Goal: Transaction & Acquisition: Purchase product/service

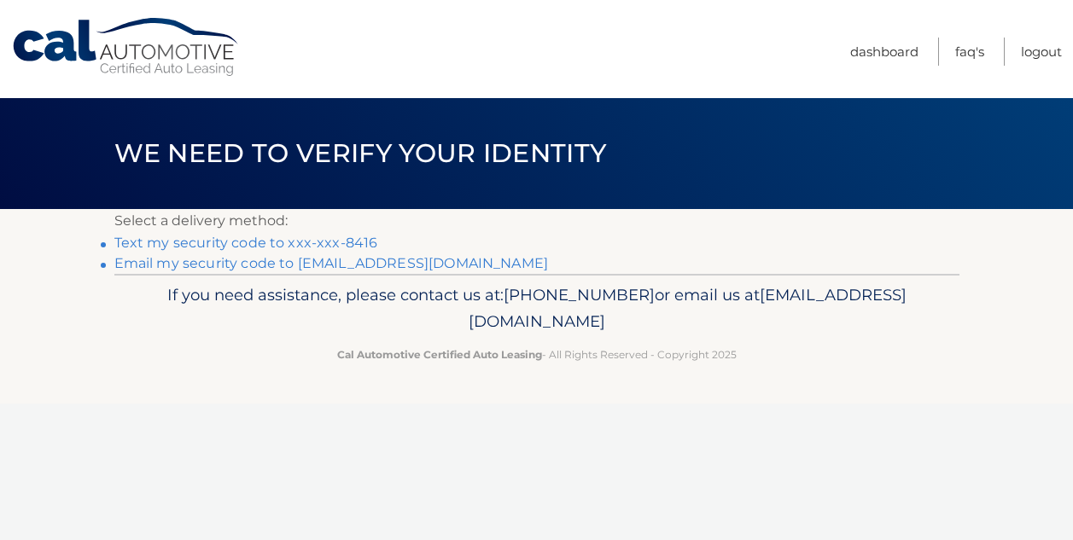
click at [358, 238] on link "Text my security code to xxx-xxx-8416" at bounding box center [246, 243] width 264 height 16
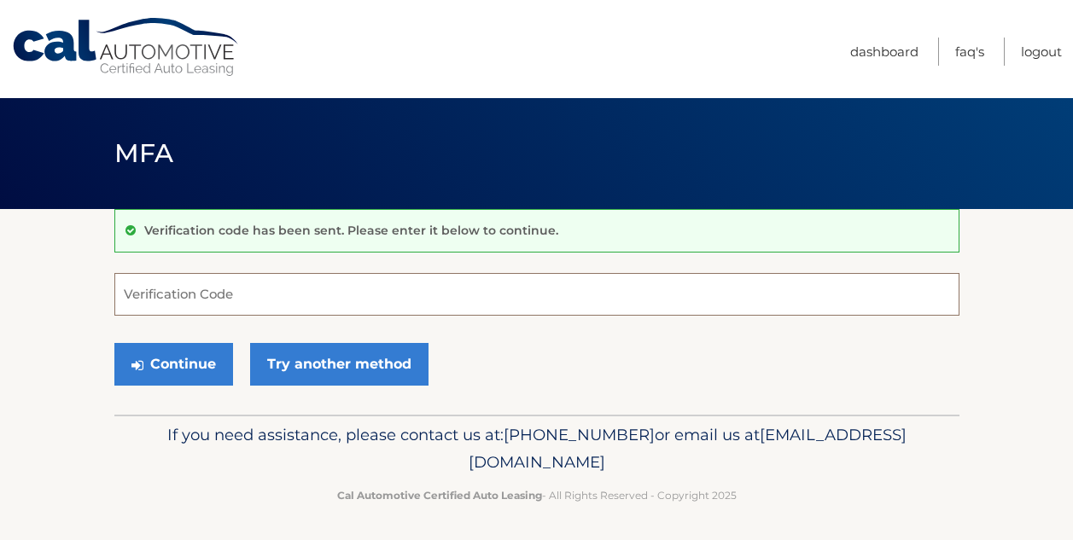
click at [289, 294] on input "Verification Code" at bounding box center [536, 294] width 845 height 43
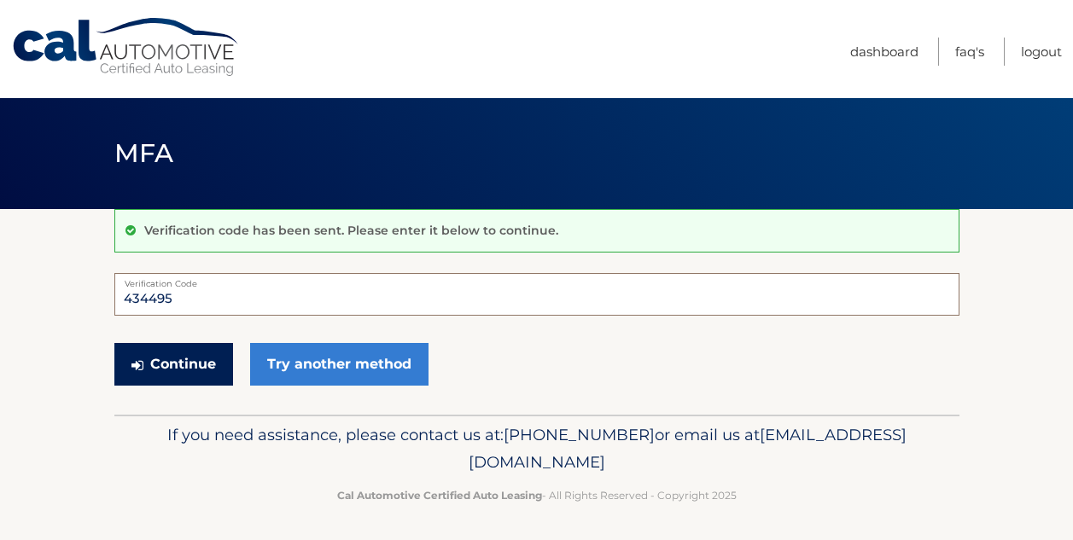
type input "434495"
click at [196, 355] on button "Continue" at bounding box center [173, 364] width 119 height 43
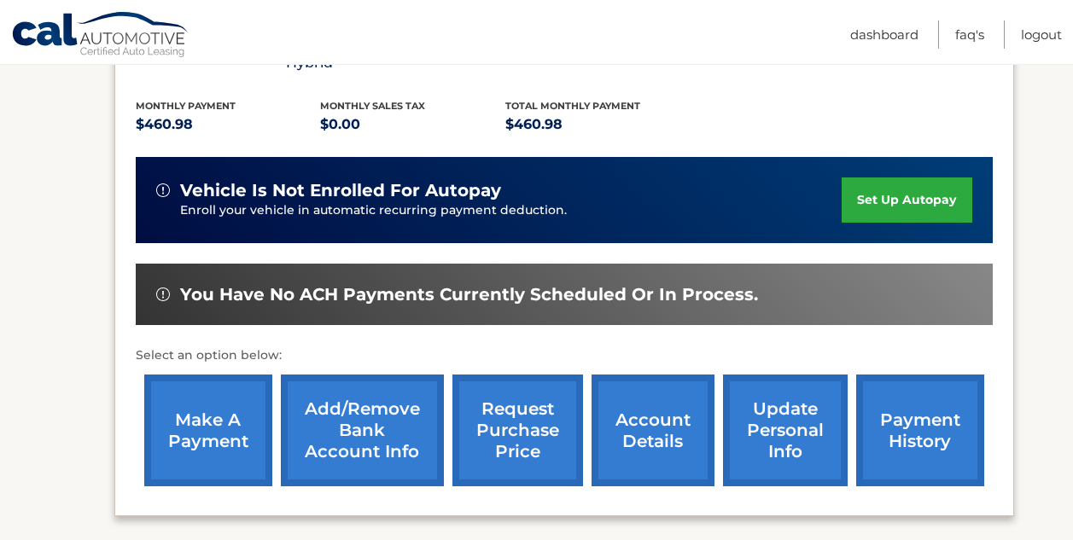
scroll to position [377, 0]
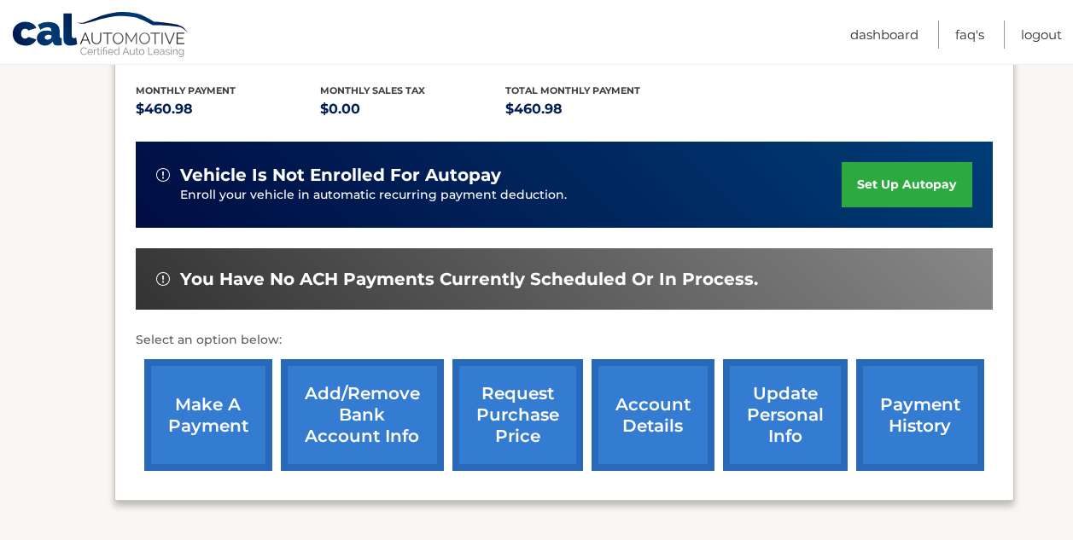
click at [241, 400] on link "make a payment" at bounding box center [208, 415] width 128 height 112
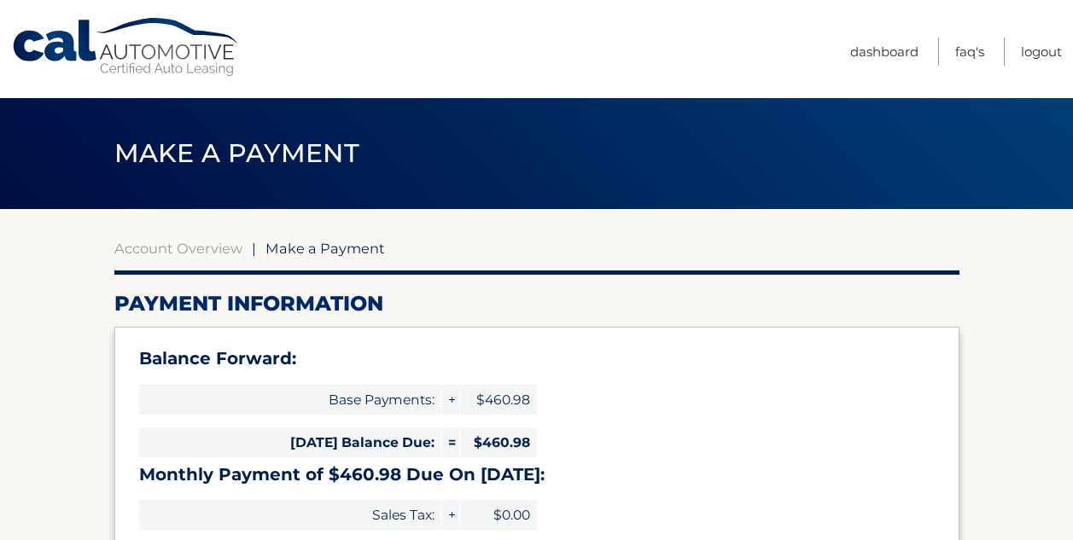
select select "M2IwNGVhMTUtZWZkNi00YTY2LTgzODktYTFjOTY4YWRkZjc4"
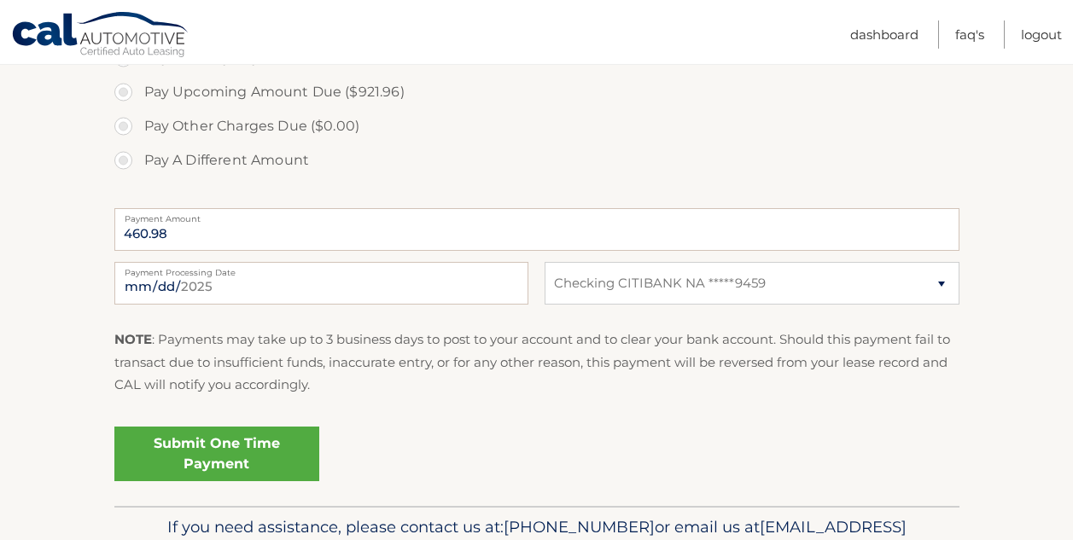
scroll to position [657, 0]
click at [235, 447] on link "Submit One Time Payment" at bounding box center [216, 453] width 205 height 55
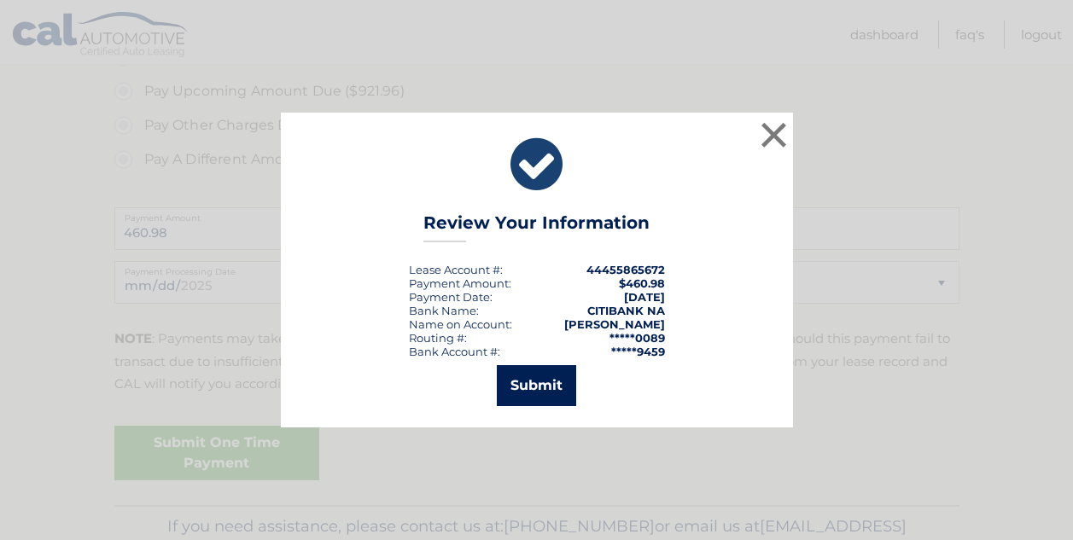
click at [545, 383] on button "Submit" at bounding box center [536, 385] width 79 height 41
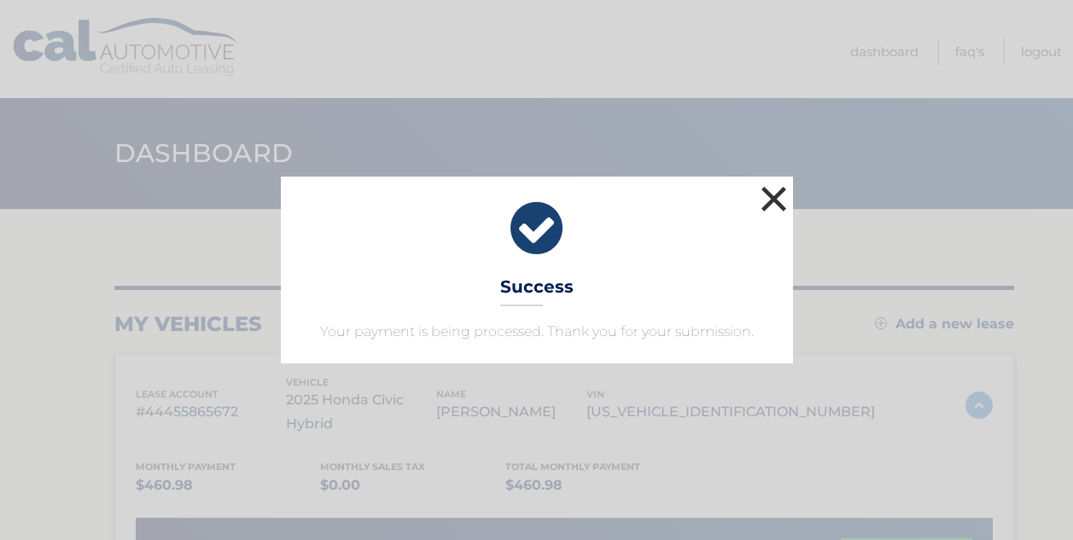
click at [773, 202] on button "×" at bounding box center [774, 199] width 34 height 34
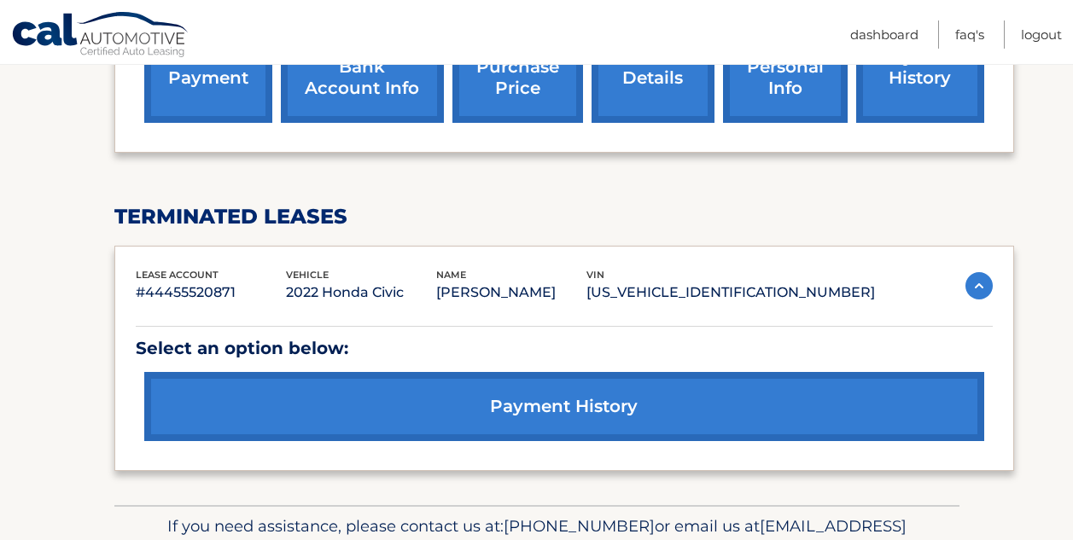
scroll to position [826, 0]
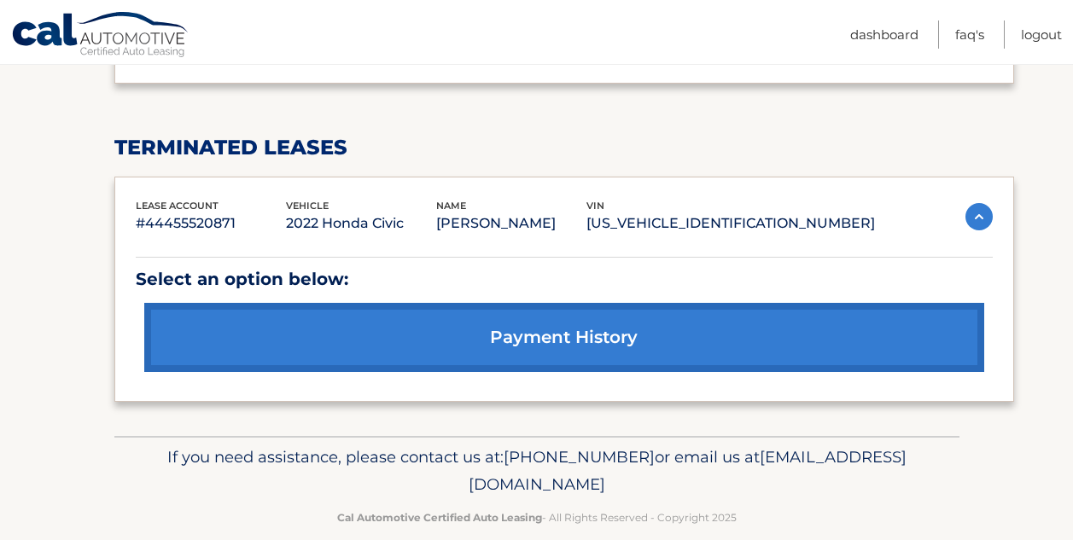
click at [605, 327] on link "payment history" at bounding box center [564, 337] width 840 height 69
click at [978, 203] on img at bounding box center [979, 216] width 27 height 27
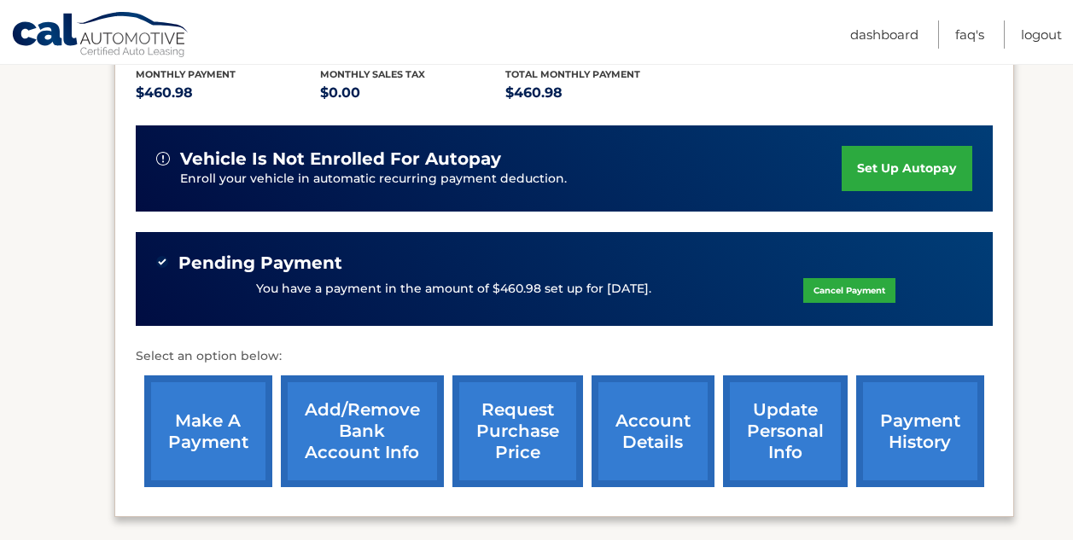
scroll to position [388, 0]
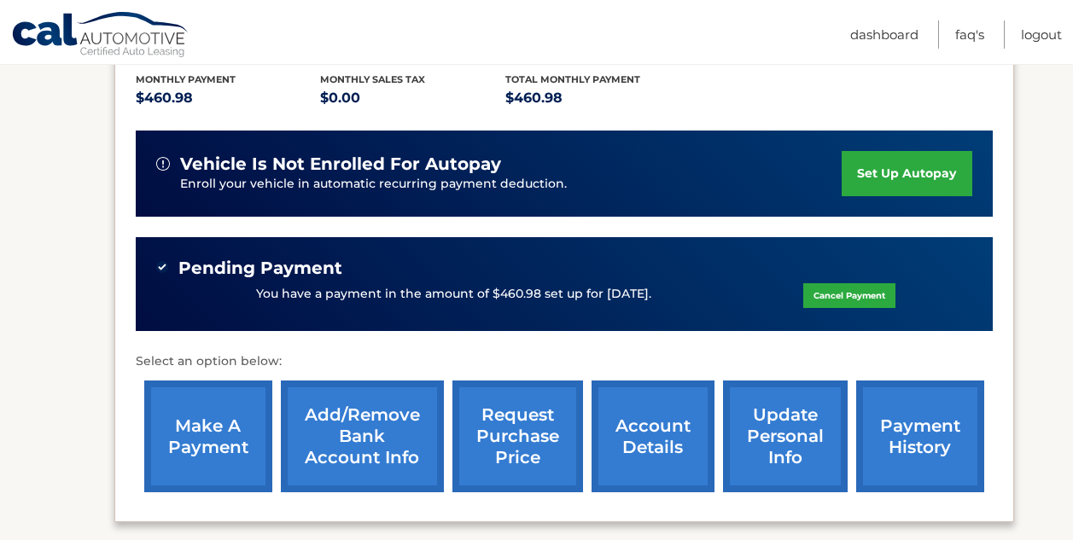
click at [663, 422] on link "account details" at bounding box center [653, 437] width 123 height 112
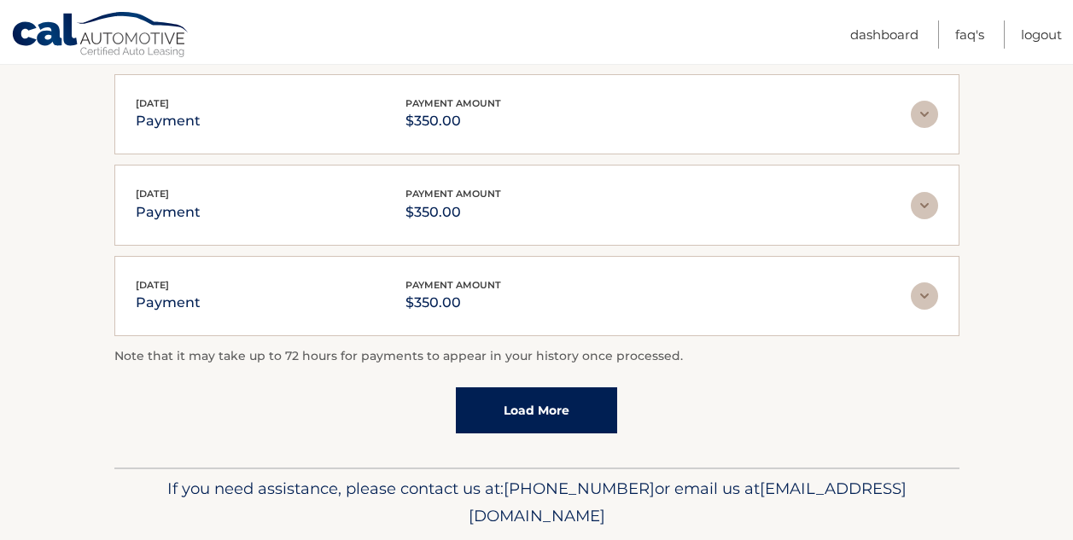
scroll to position [523, 0]
click at [552, 412] on link "Load More" at bounding box center [536, 411] width 161 height 46
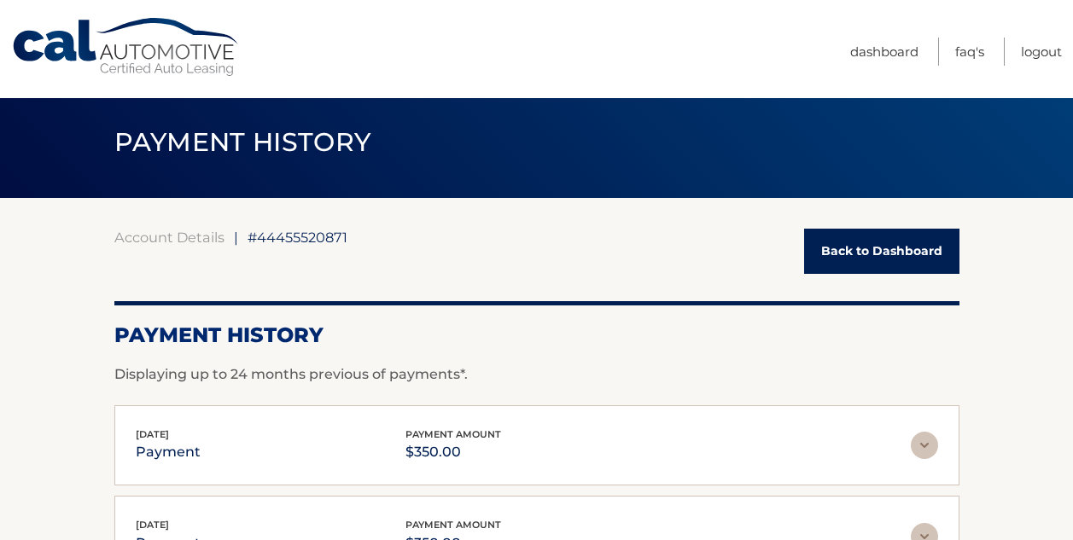
scroll to position [0, 0]
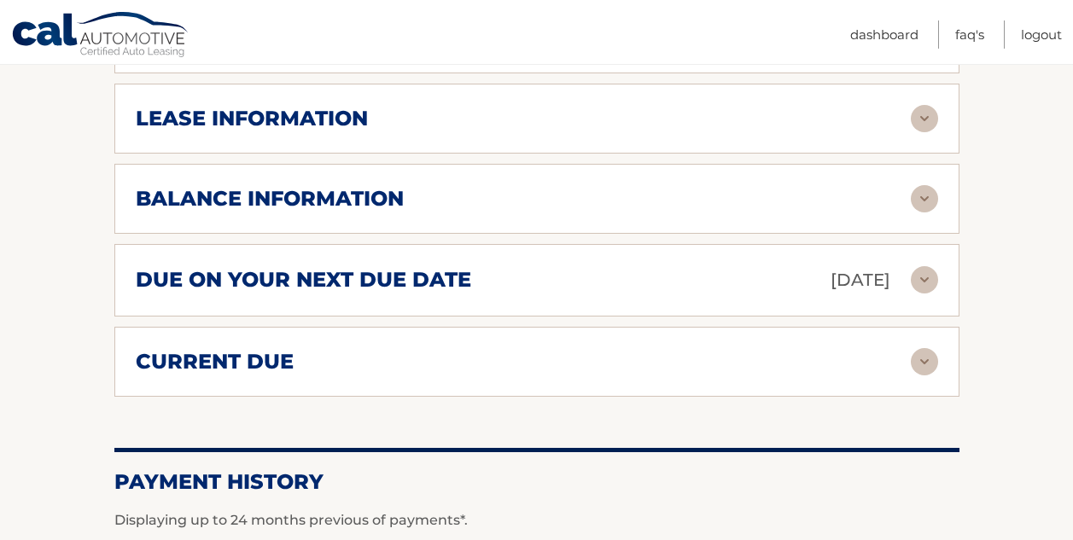
scroll to position [1033, 0]
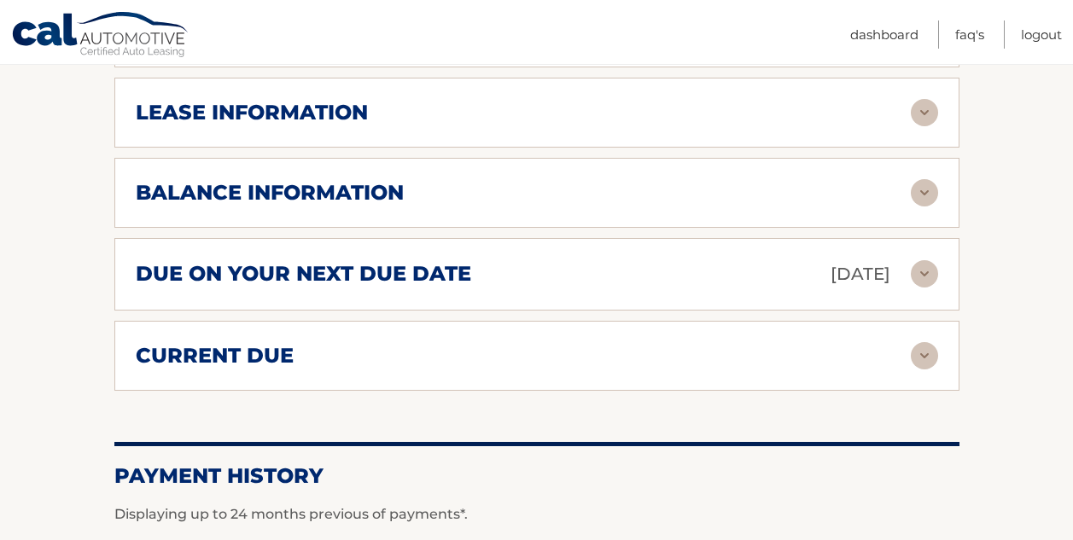
click at [665, 360] on div "current due" at bounding box center [523, 356] width 775 height 26
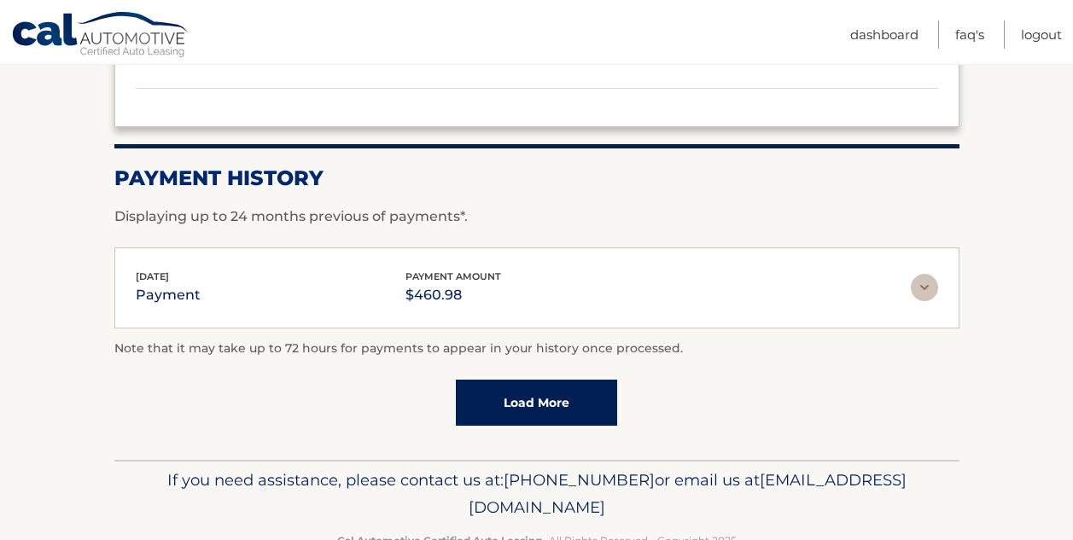
scroll to position [1460, 0]
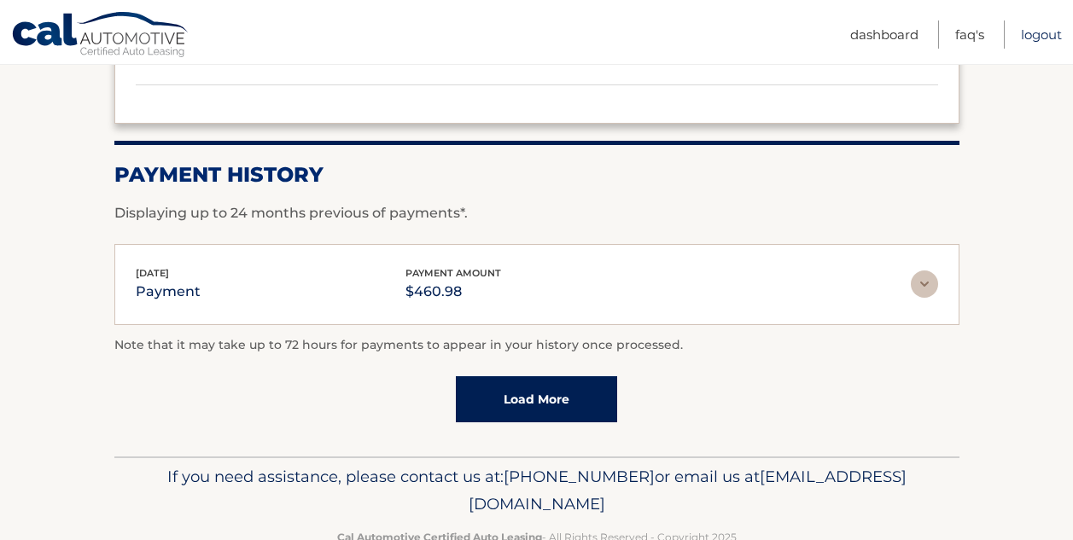
click at [1035, 38] on link "Logout" at bounding box center [1041, 34] width 41 height 28
